Goal: Transaction & Acquisition: Purchase product/service

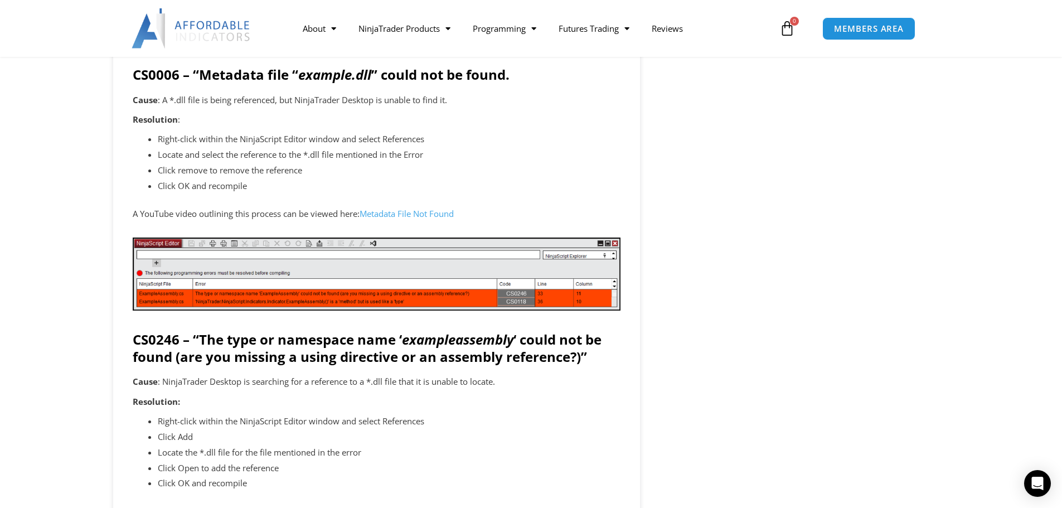
scroll to position [1561, 0]
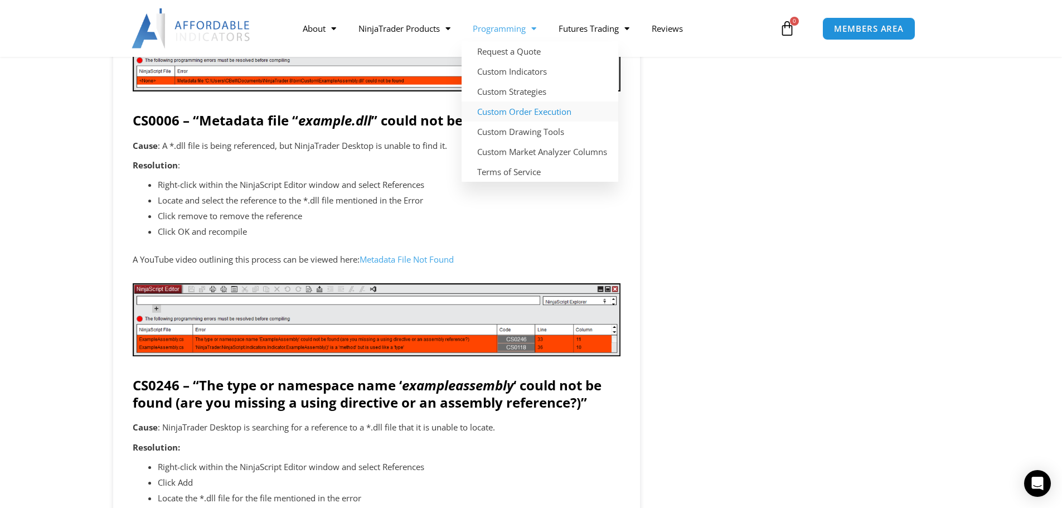
click at [540, 113] on link "Custom Order Execution" at bounding box center [540, 111] width 157 height 20
